Goal: Task Accomplishment & Management: Manage account settings

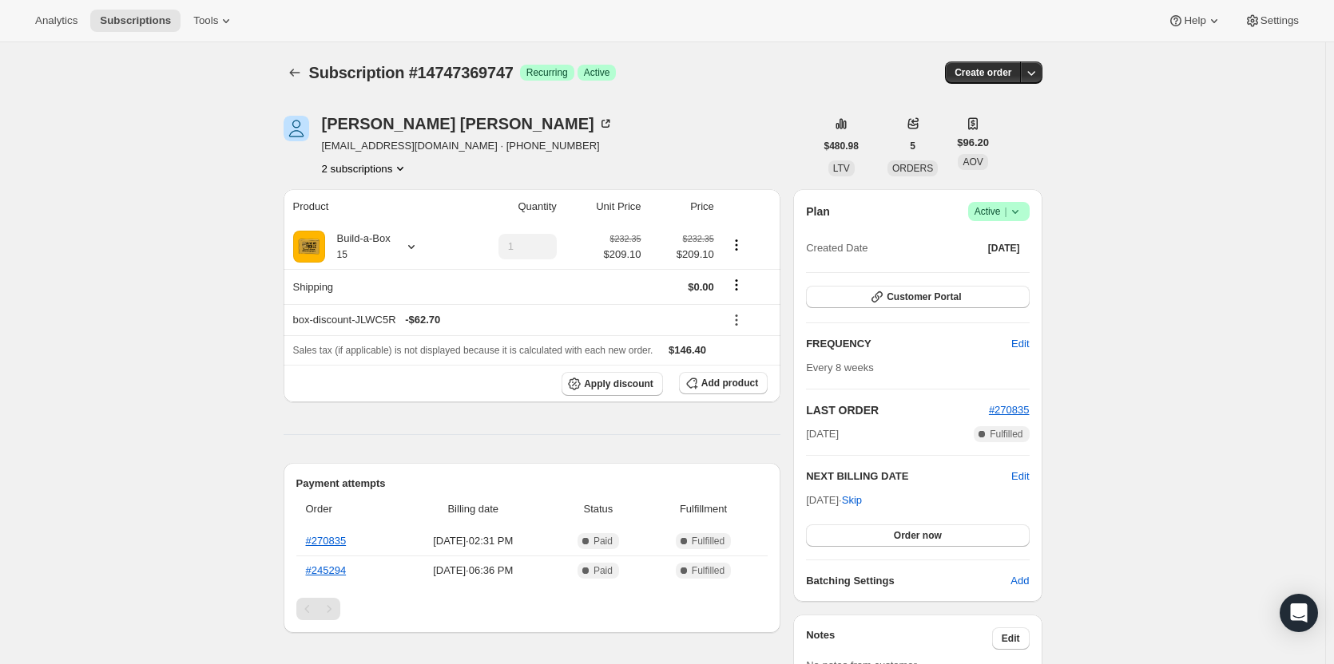
click at [348, 170] on button "2 subscriptions" at bounding box center [365, 169] width 87 height 16
click at [353, 194] on span "13093732627" at bounding box center [346, 198] width 64 height 12
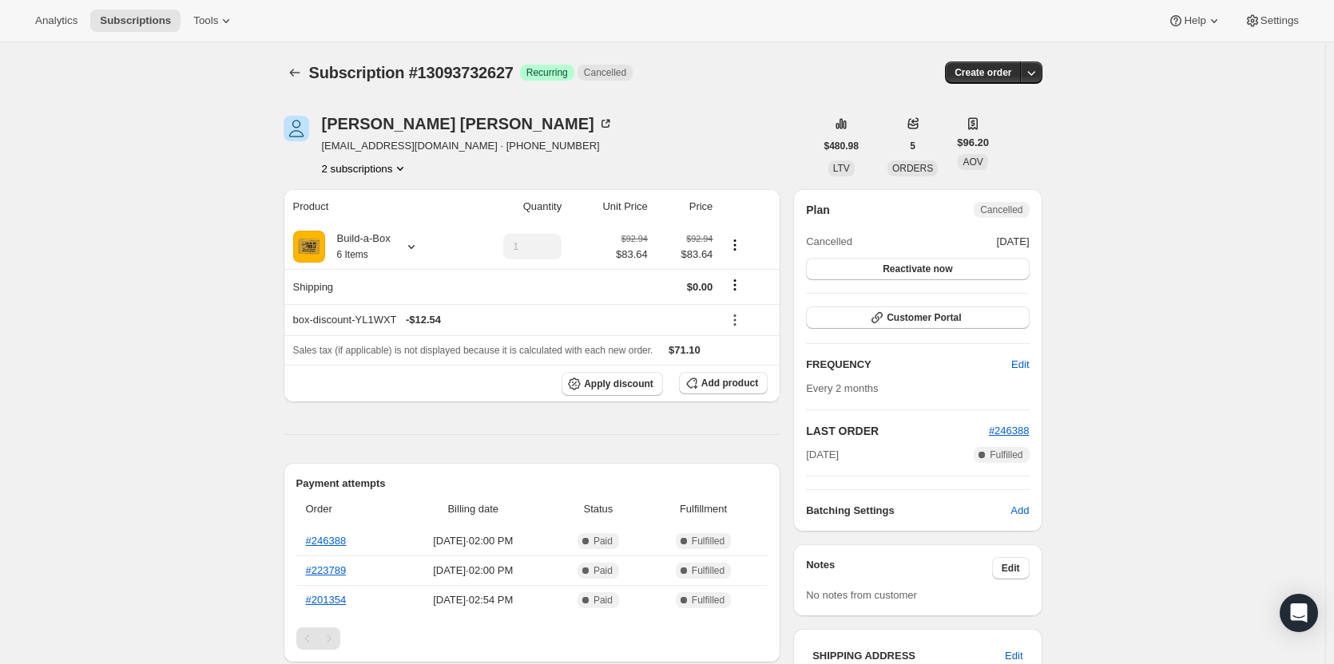
click at [363, 170] on button "2 subscriptions" at bounding box center [365, 169] width 87 height 16
click at [358, 228] on span "14747369747" at bounding box center [346, 226] width 64 height 12
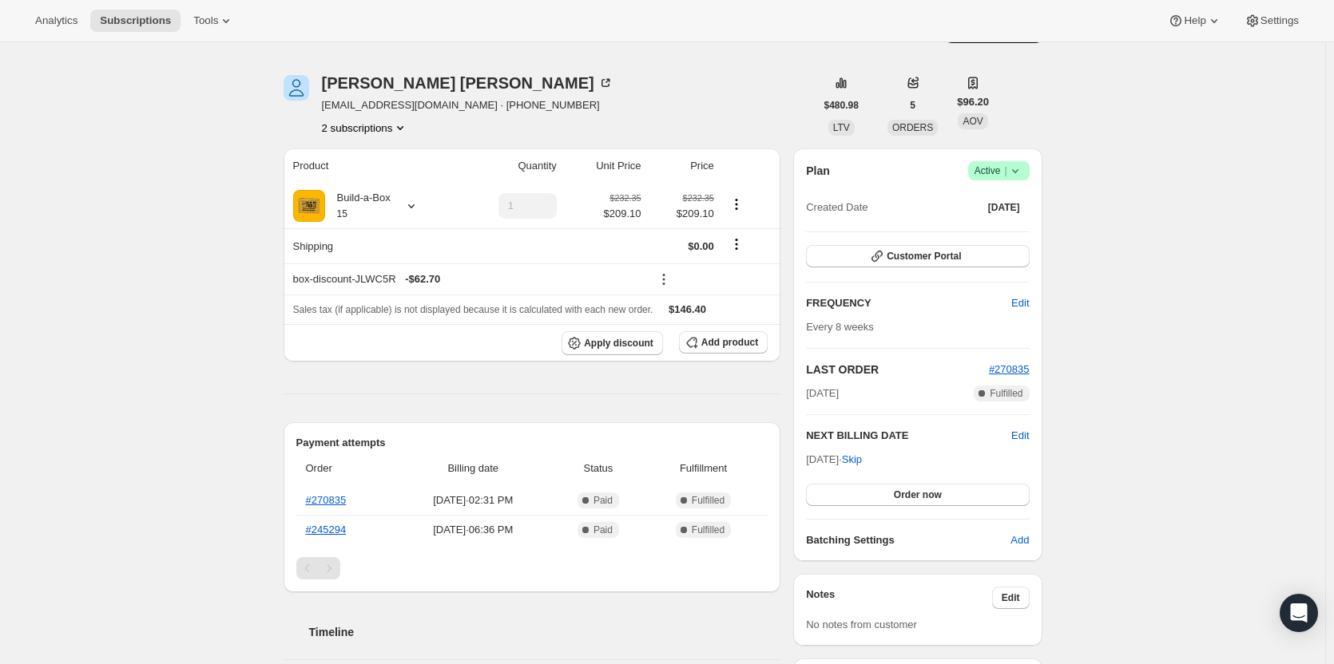
scroll to position [80, 0]
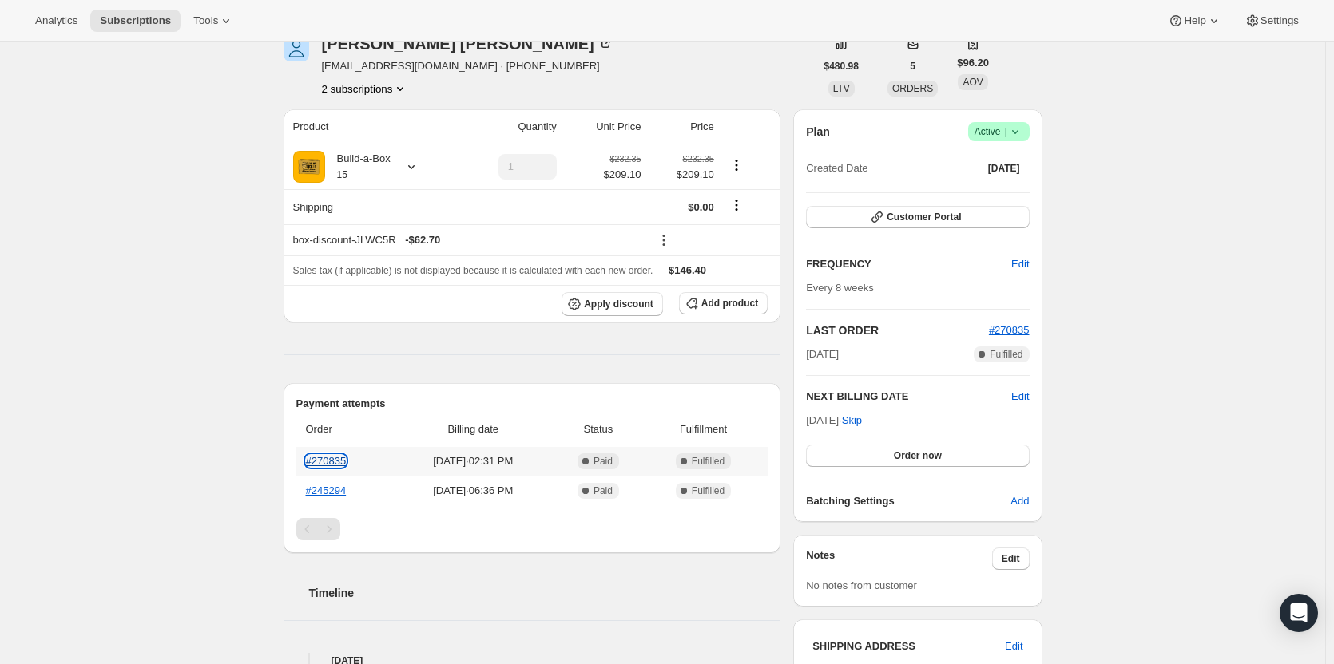
click at [335, 463] on link "#270835" at bounding box center [326, 461] width 41 height 12
